Goal: Information Seeking & Learning: Learn about a topic

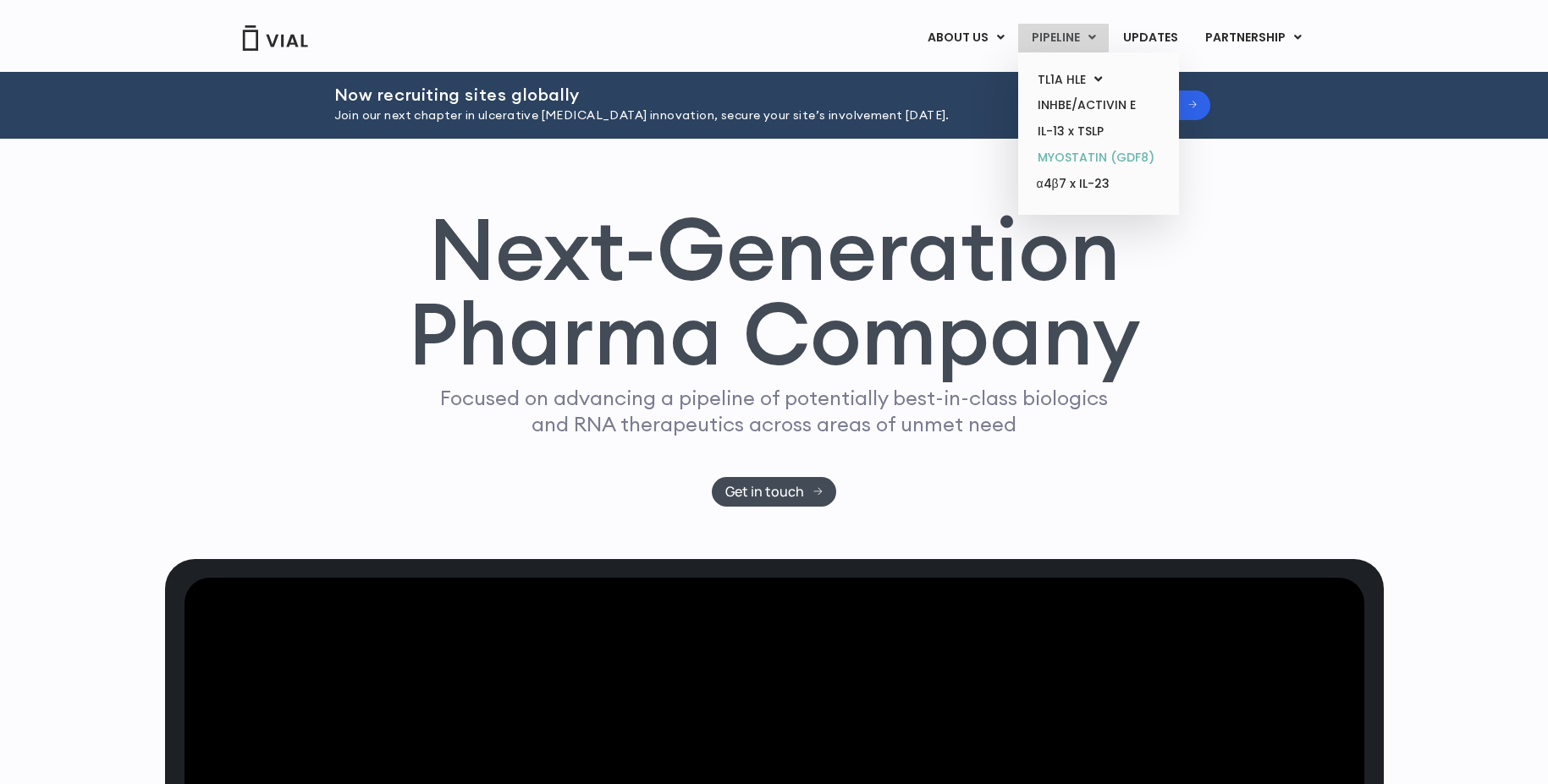
click at [1068, 167] on link "MYOSTATIN (GDF8)" at bounding box center [1098, 158] width 148 height 26
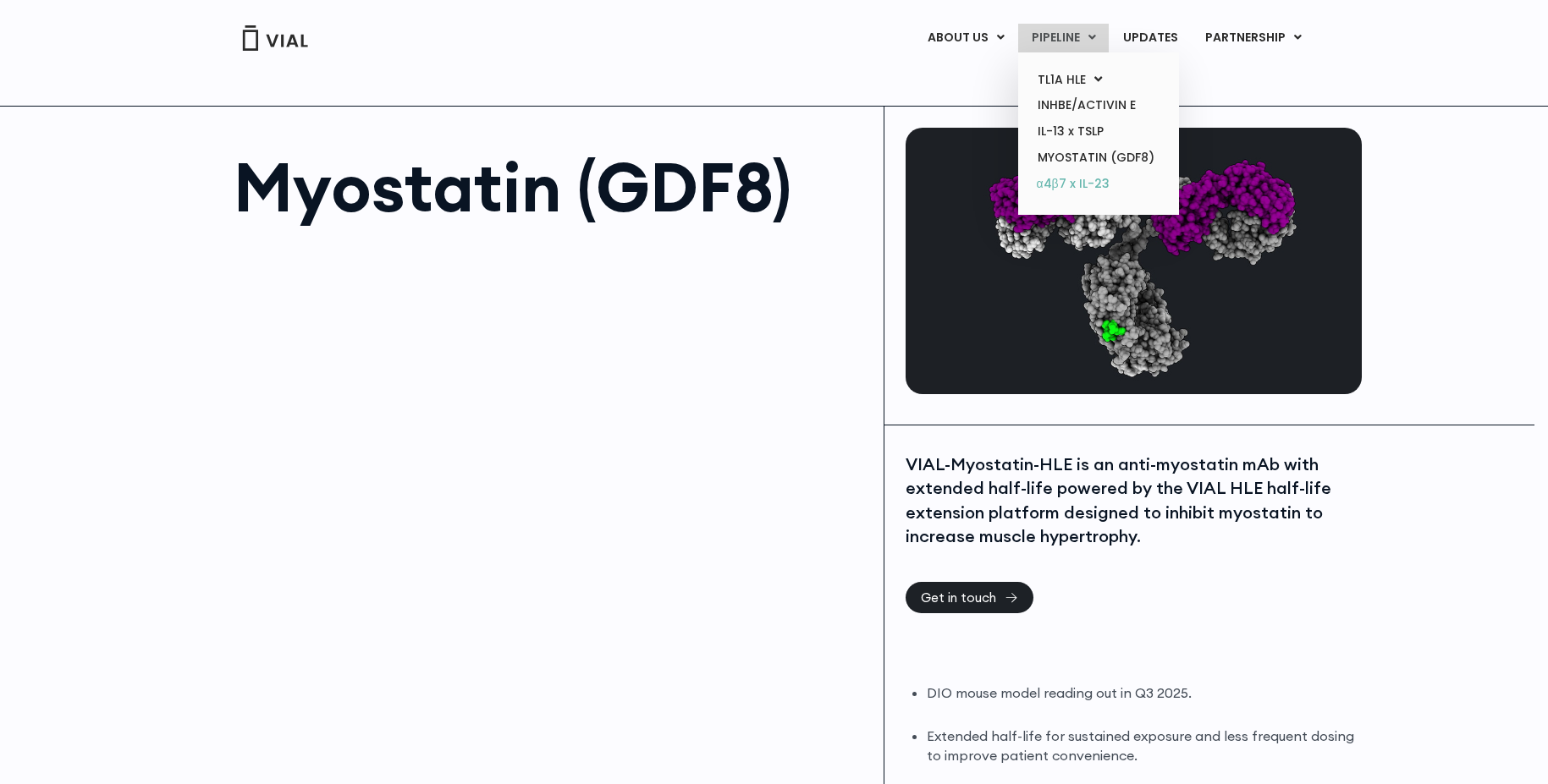
click at [1092, 187] on link "α4β7 x IL-23" at bounding box center [1098, 184] width 148 height 27
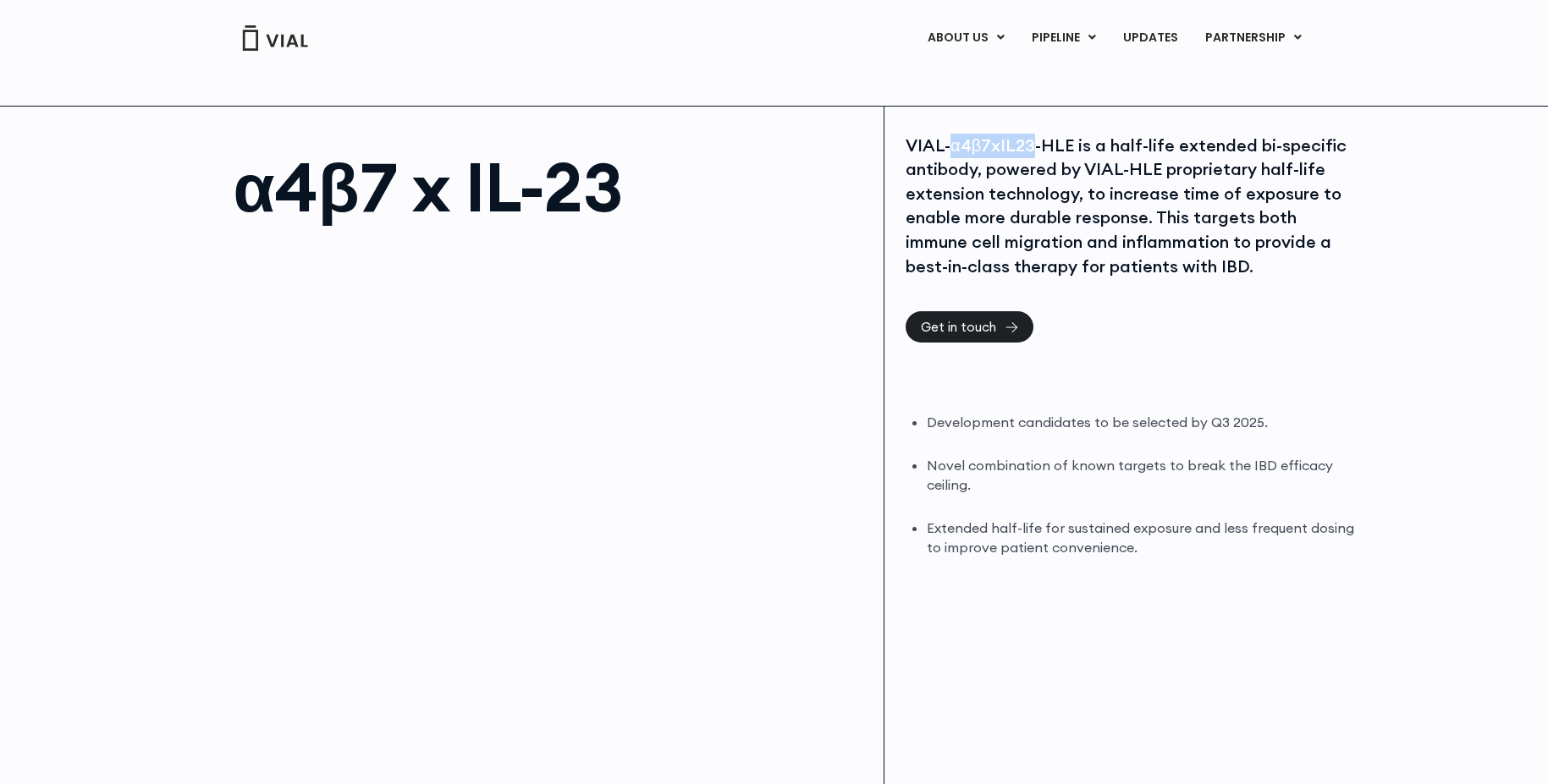
drag, startPoint x: 950, startPoint y: 142, endPoint x: 1031, endPoint y: 141, distance: 81.0
click at [1031, 141] on div "VIAL-α4β7xIL23-HLE is a half-life extended bi-specific antibody, powered by VIA…" at bounding box center [1131, 206] width 452 height 145
copy div "α4β7xIL23"
